Goal: Task Accomplishment & Management: Complete application form

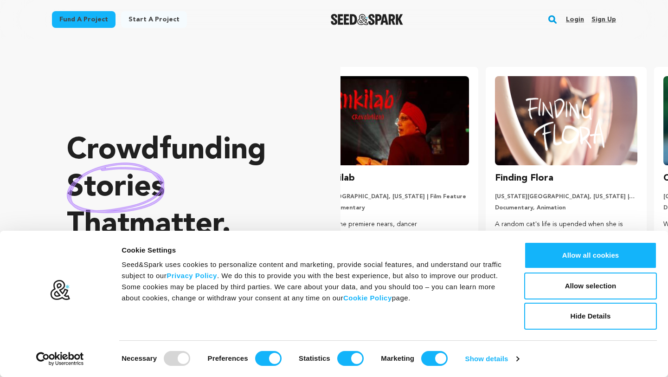
click at [604, 19] on link "Sign up" at bounding box center [604, 19] width 25 height 15
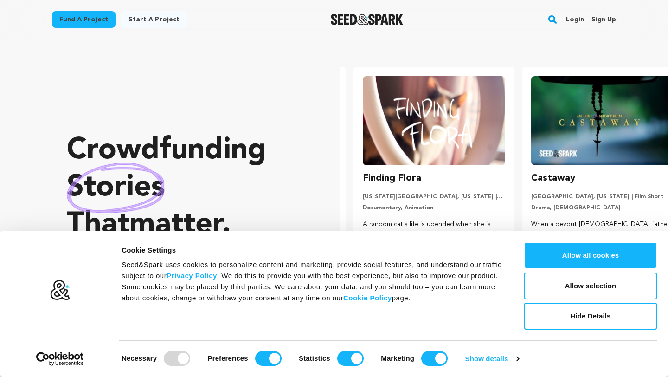
scroll to position [0, 176]
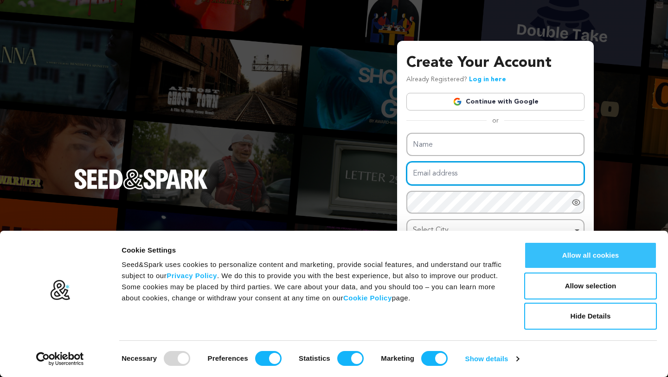
type input "[EMAIL_ADDRESS][DOMAIN_NAME]"
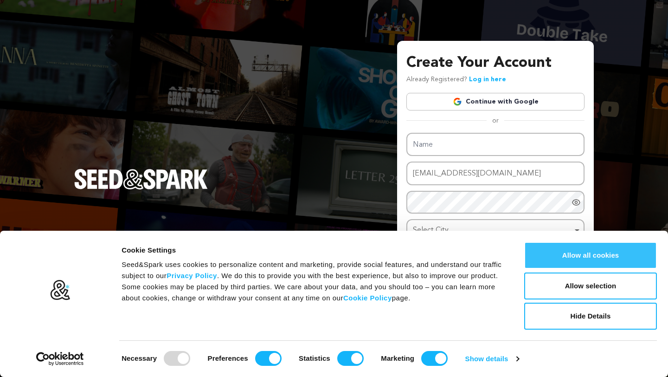
click at [567, 248] on button "Allow all cookies" at bounding box center [590, 255] width 133 height 27
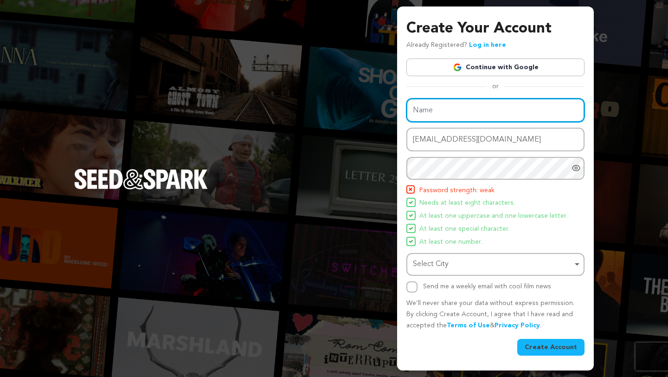
click at [429, 116] on input "Name" at bounding box center [496, 110] width 178 height 24
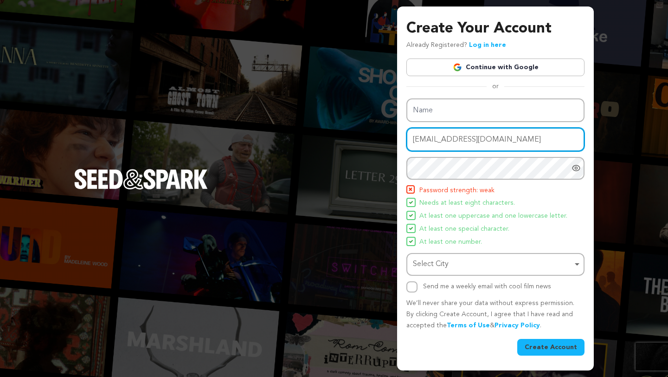
drag, startPoint x: 457, startPoint y: 138, endPoint x: 397, endPoint y: 145, distance: 59.8
click at [397, 145] on div "Create Your Account Already Registered? Log in here Continue with Google or eyJ…" at bounding box center [495, 187] width 197 height 363
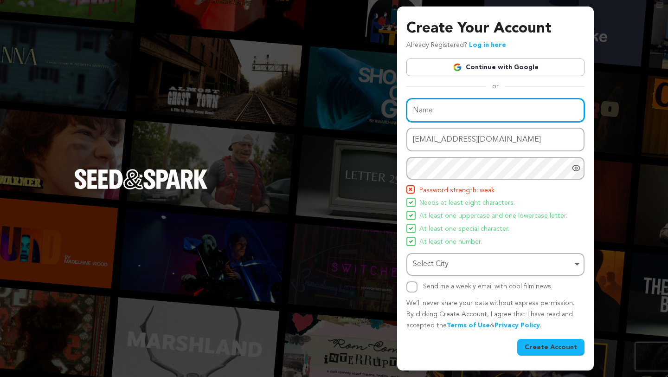
click at [434, 110] on input "Name" at bounding box center [496, 110] width 178 height 24
paste input "ronniedsouza"
type input "ronniedsouza"
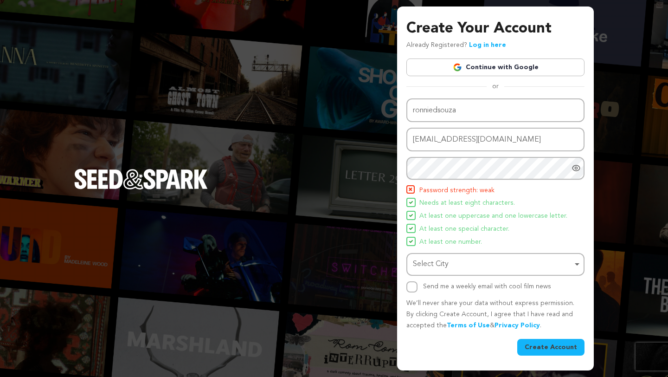
click at [299, 112] on div "Create Your Account Already Registered? Log in here Continue with Google or eyJ…" at bounding box center [334, 188] width 668 height 377
click at [458, 265] on div "Select City Remove item" at bounding box center [493, 264] width 160 height 13
click at [435, 290] on input "Select City" at bounding box center [495, 290] width 176 height 21
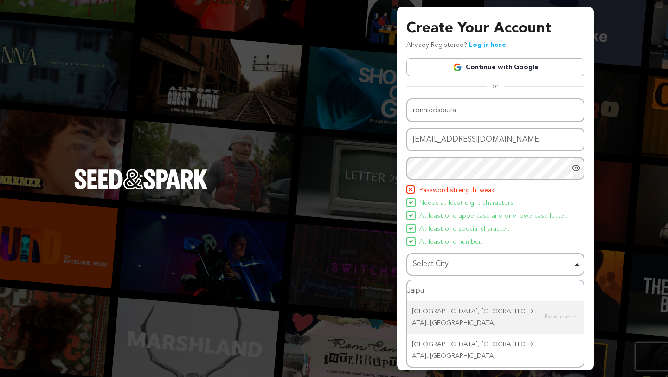
type input "Jaipur"
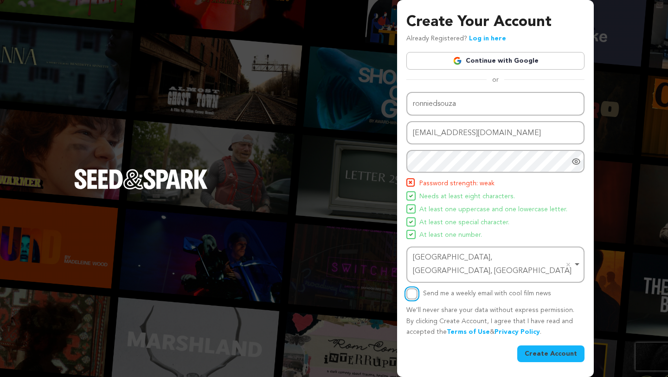
click at [412, 292] on input "Send me a weekly email with cool film news" at bounding box center [412, 293] width 11 height 11
checkbox input "true"
click at [535, 349] on button "Create Account" at bounding box center [550, 353] width 67 height 17
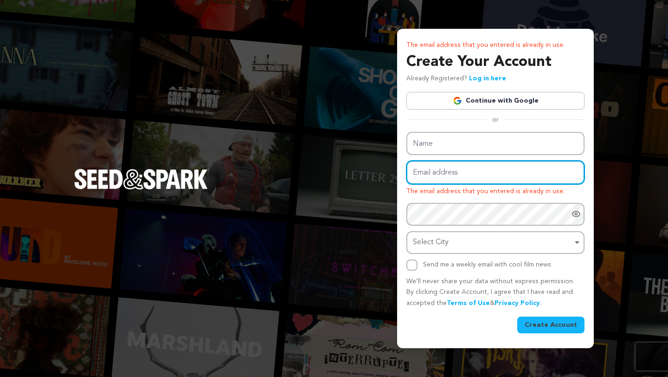
type input "[EMAIL_ADDRESS][DOMAIN_NAME]"
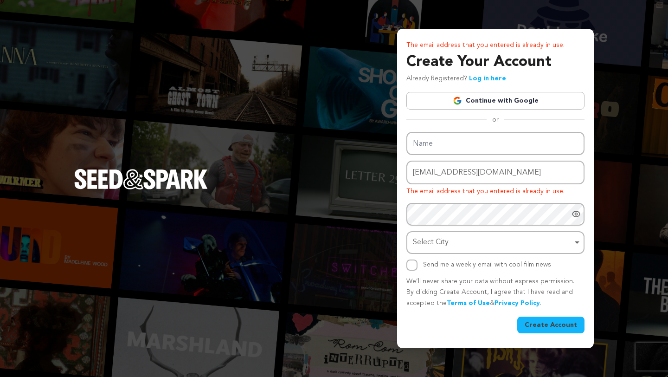
click at [547, 323] on div "Name Email address ronniedsouza197@gmail.com The email address that you entered…" at bounding box center [496, 232] width 178 height 201
